Goal: Navigation & Orientation: Understand site structure

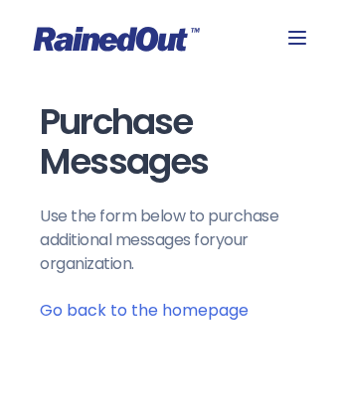
click at [171, 39] on icon at bounding box center [117, 39] width 166 height 25
